Goal: Obtain resource: Download file/media

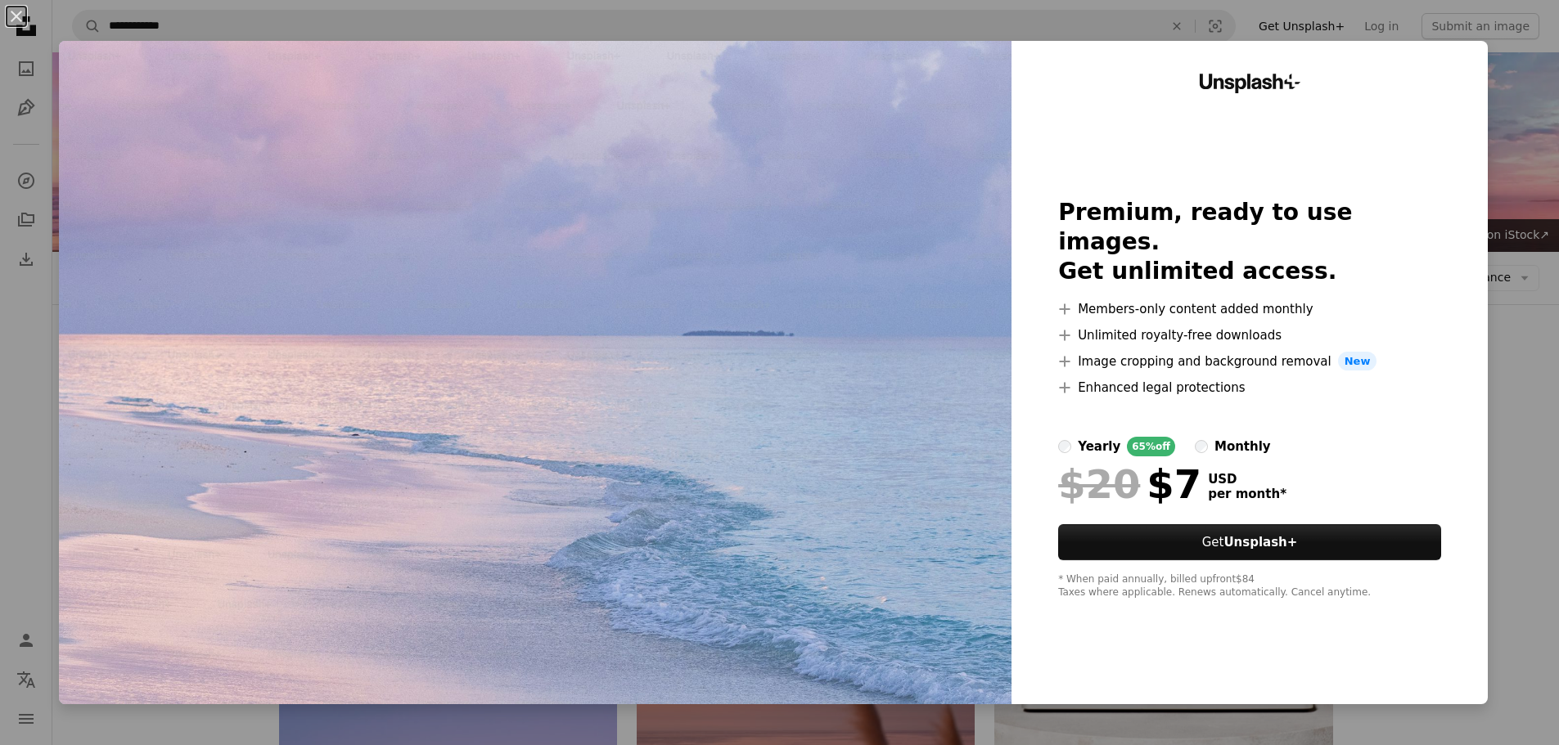
scroll to position [736, 0]
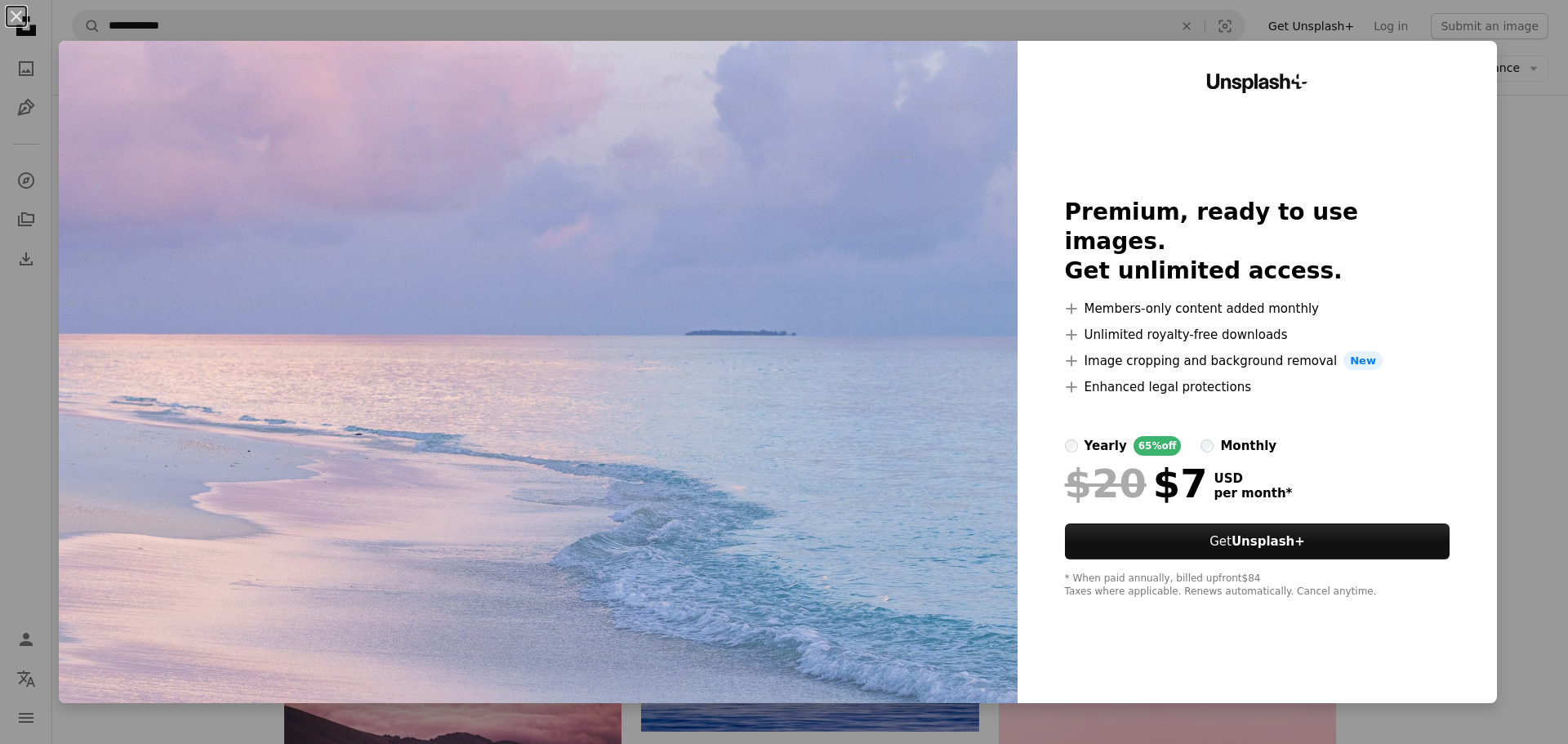
click at [1518, 182] on div "An X shape Unsplash+ Premium, ready to use images. Get unlimited access. A plus…" at bounding box center [784, 372] width 1568 height 744
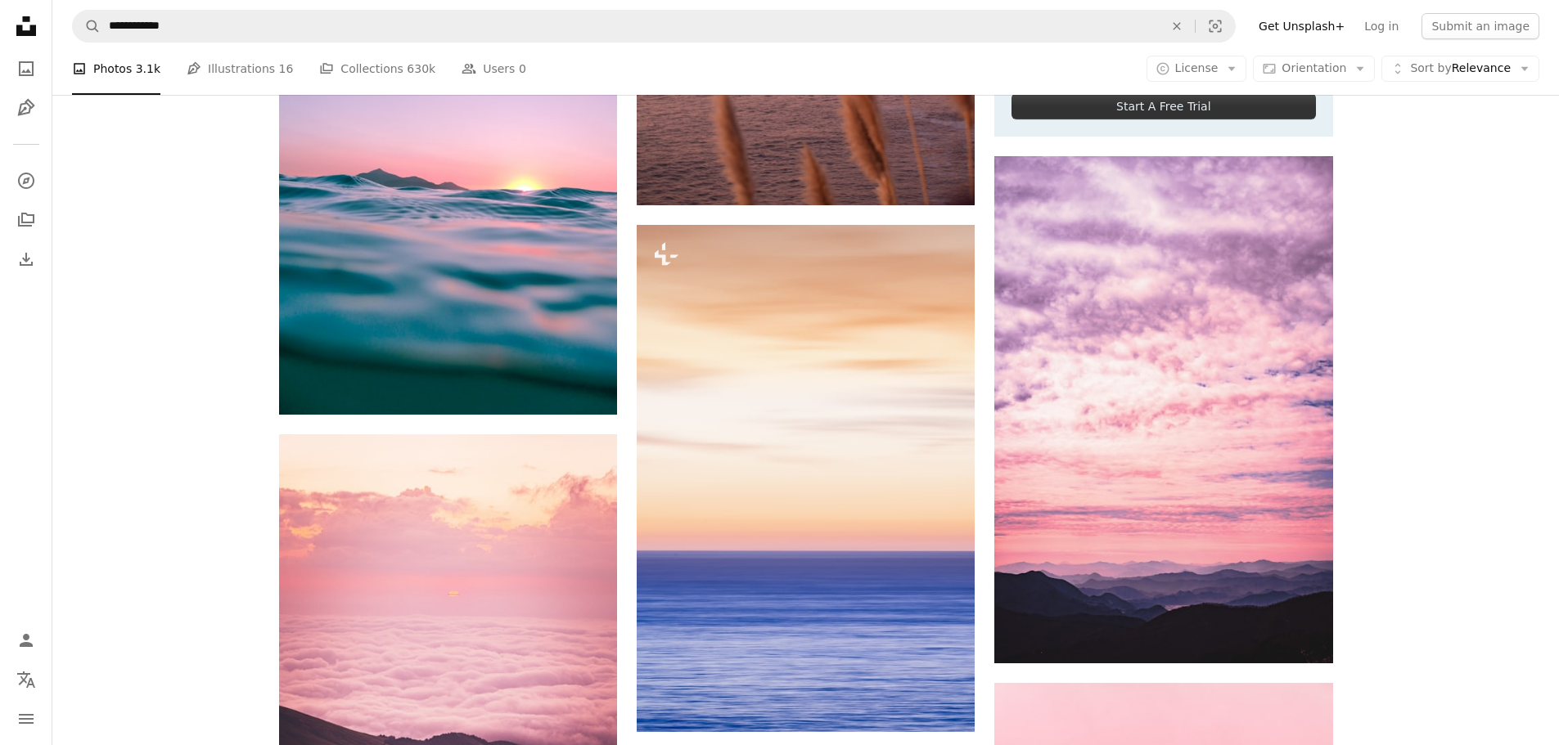
scroll to position [736, 0]
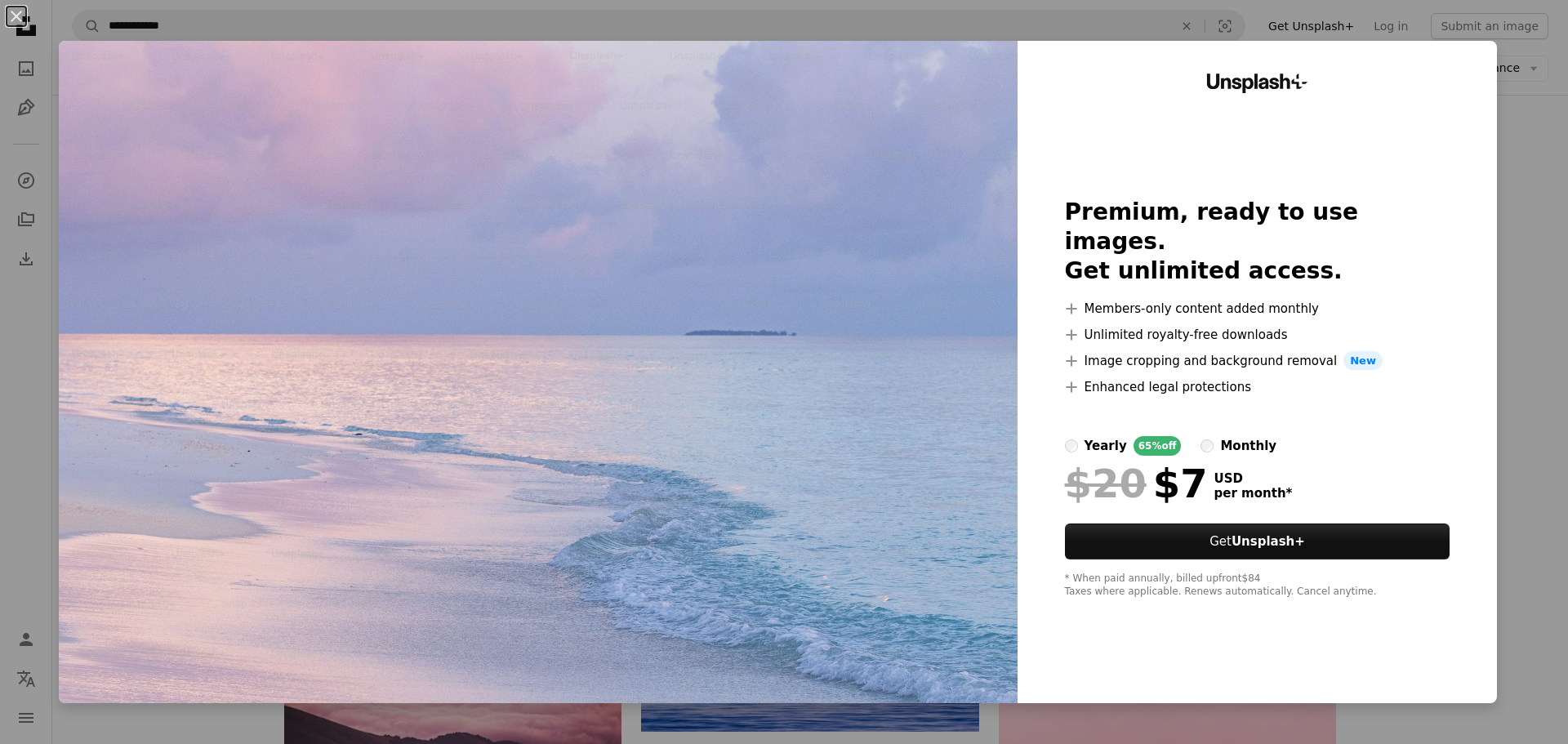
click at [1499, 193] on div "An X shape Unsplash+ Premium, ready to use images. Get unlimited access. A plus…" at bounding box center [784, 372] width 1568 height 744
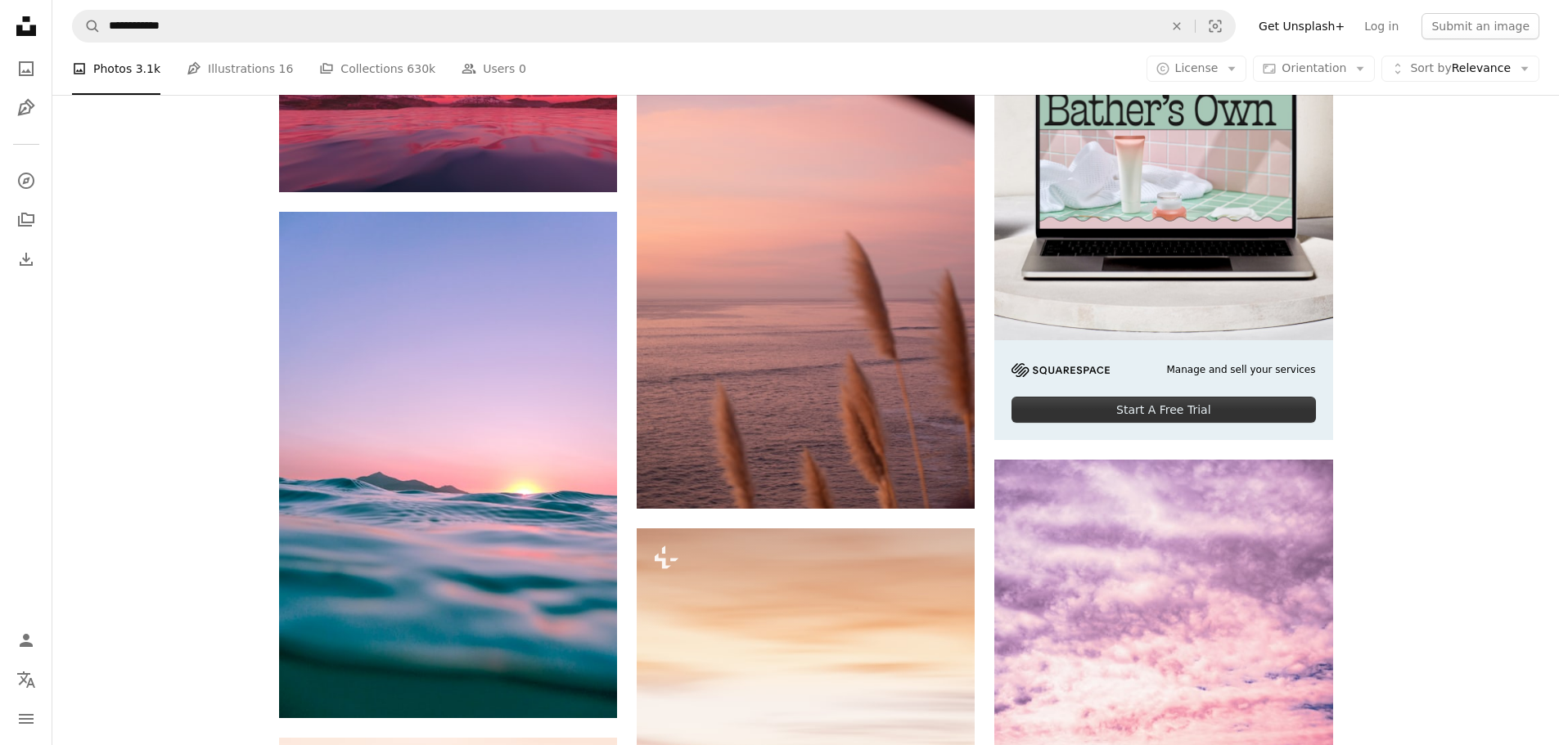
scroll to position [409, 0]
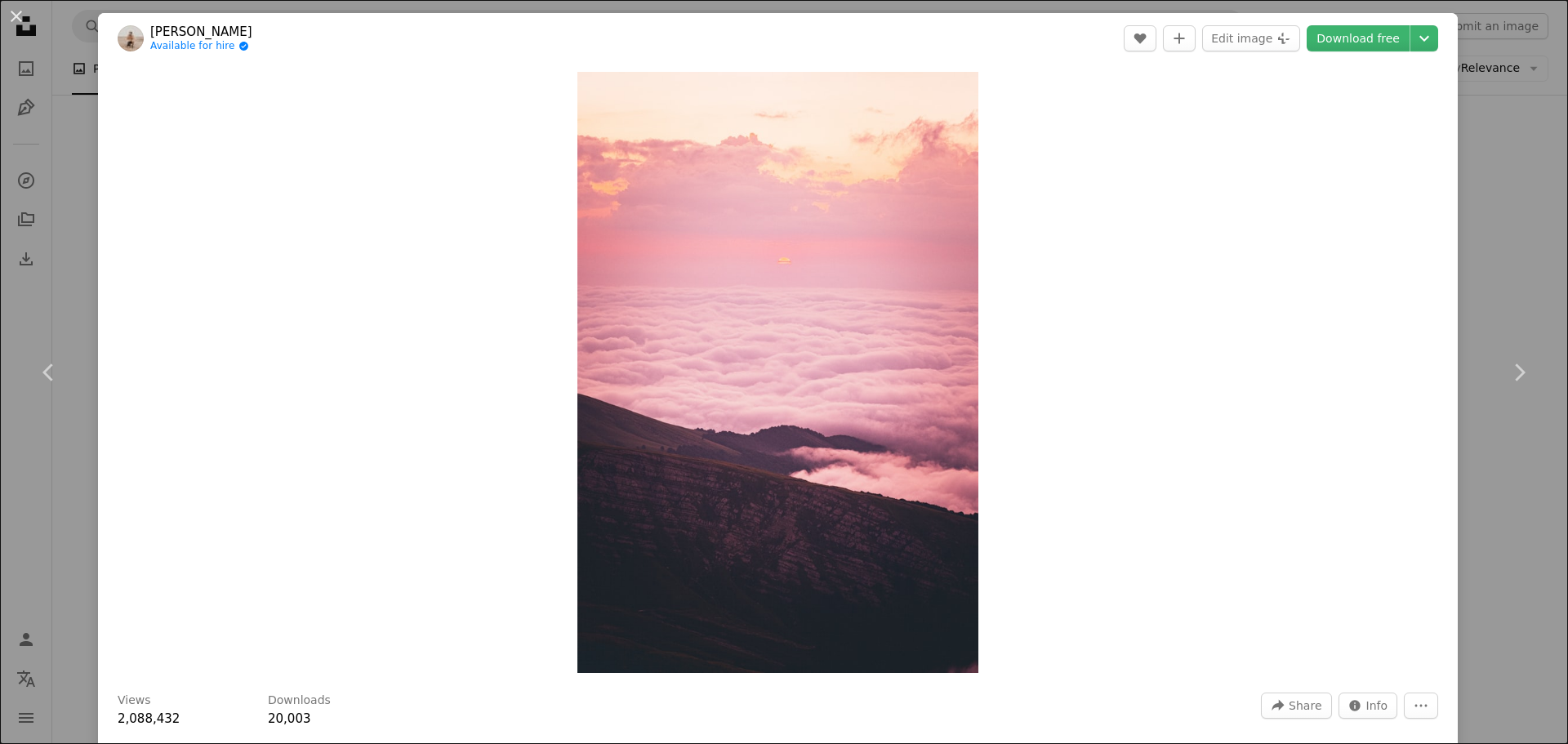
click at [1479, 238] on div "An X shape Chevron left Chevron right [PERSON_NAME] Available for hire A checkm…" at bounding box center [784, 372] width 1568 height 744
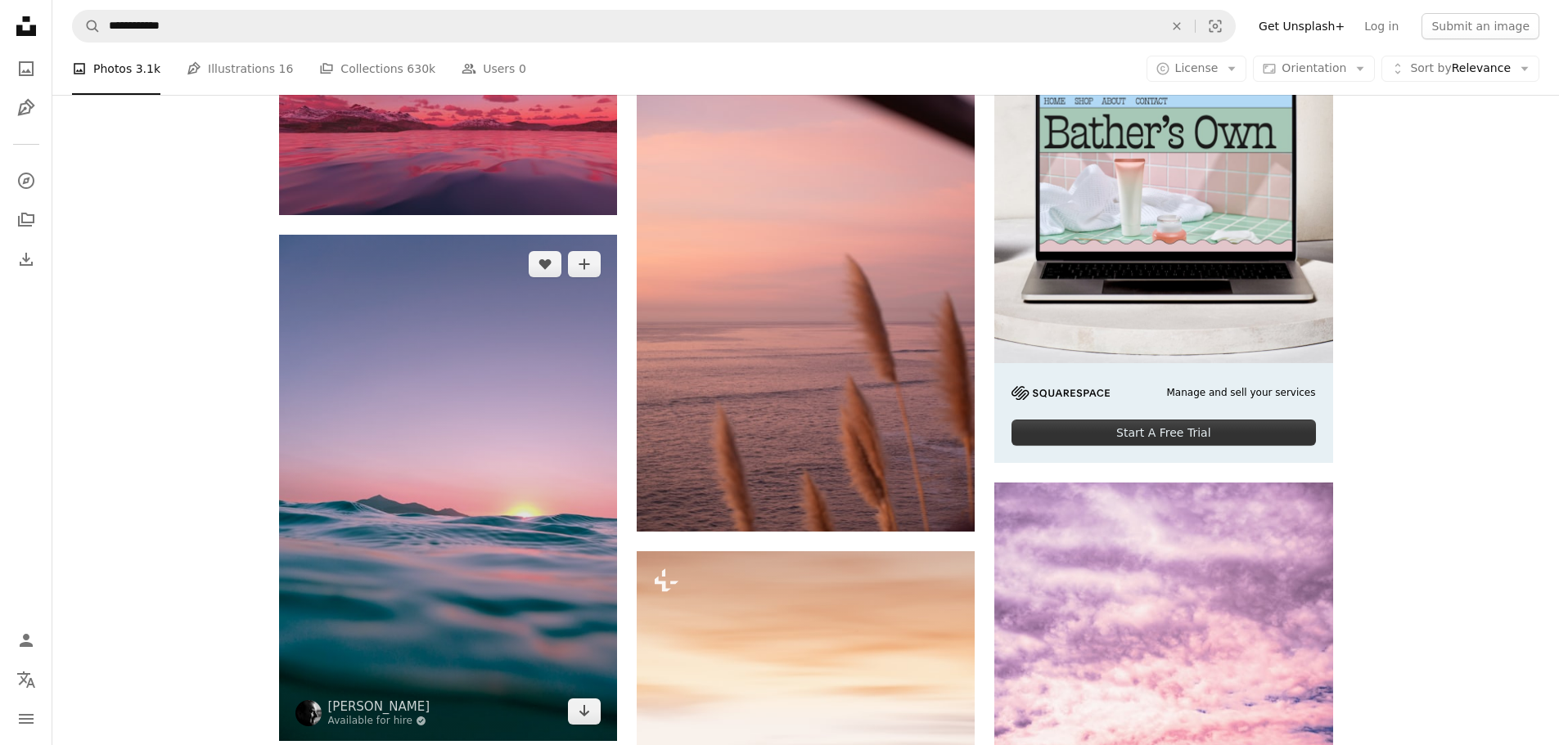
click at [442, 246] on img at bounding box center [448, 488] width 338 height 506
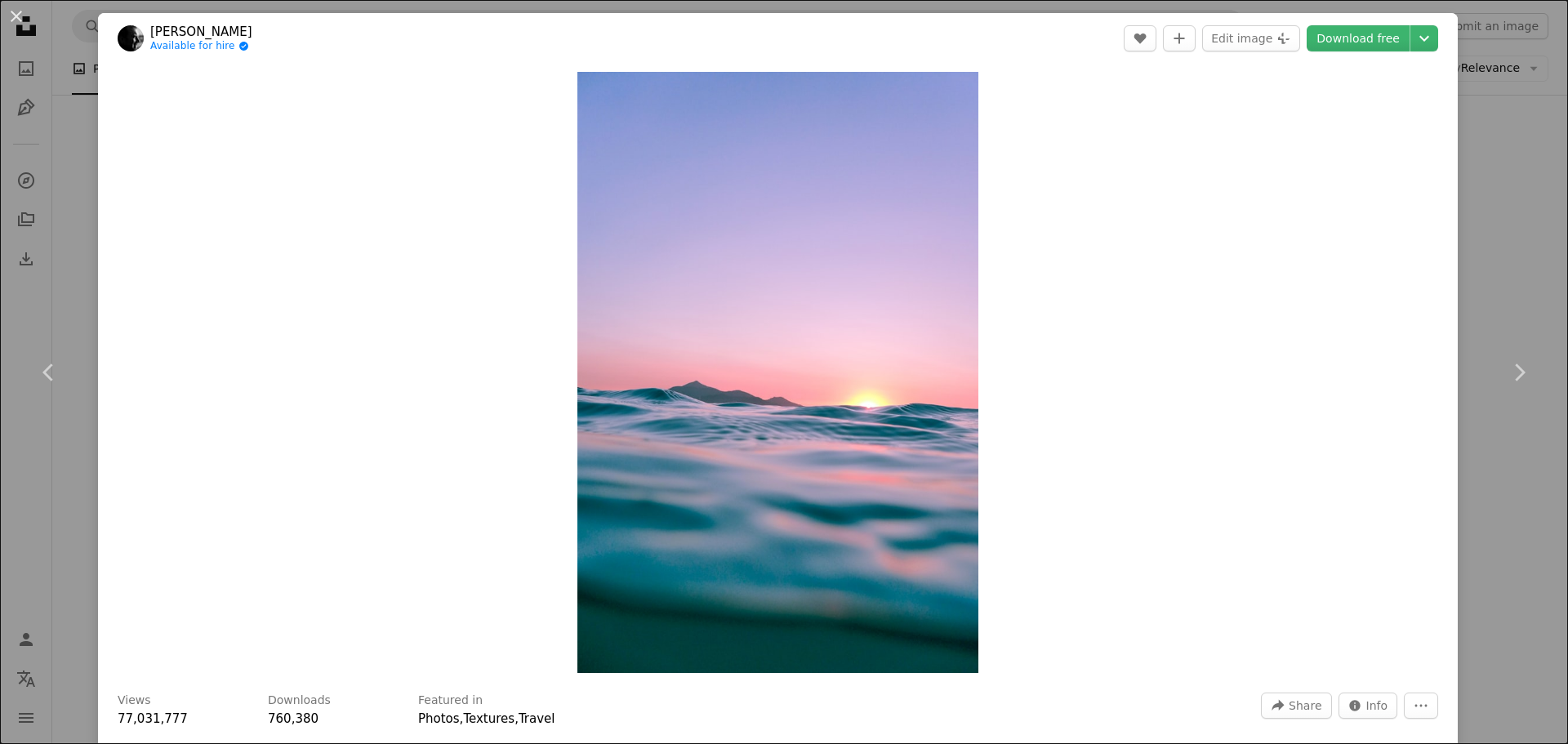
click at [1486, 131] on div "An X shape Chevron left Chevron right [PERSON_NAME] Available for hire A checkm…" at bounding box center [784, 372] width 1568 height 744
